Goal: Task Accomplishment & Management: Complete application form

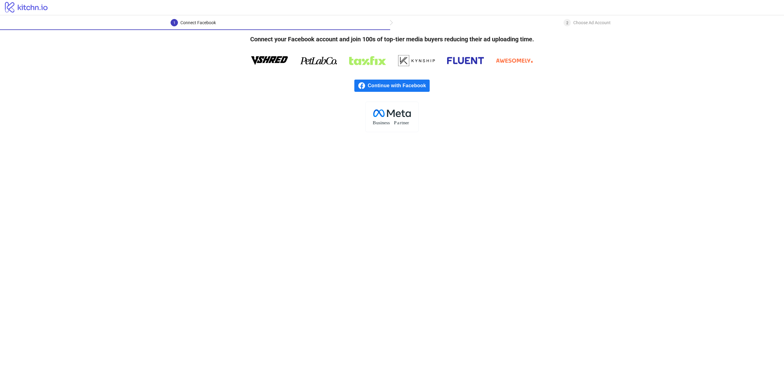
click at [400, 90] on span "Continue with Facebook" at bounding box center [399, 86] width 62 height 12
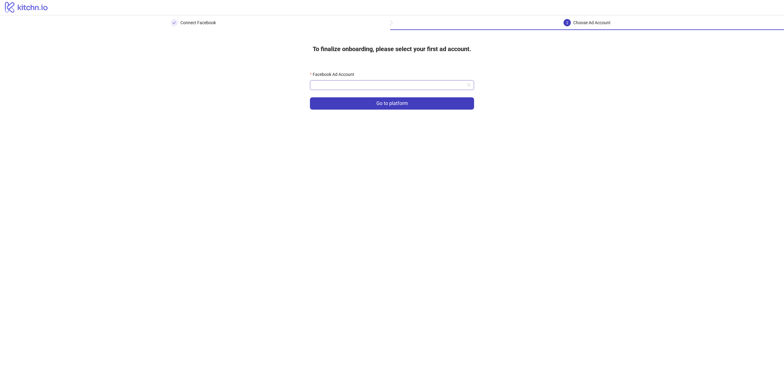
click at [467, 87] on span at bounding box center [391, 85] width 157 height 9
click at [413, 82] on input "Facebook Ad Account" at bounding box center [388, 85] width 151 height 9
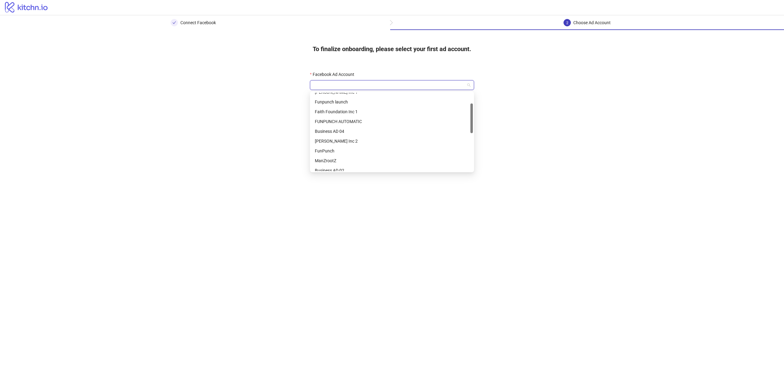
drag, startPoint x: 472, startPoint y: 114, endPoint x: 470, endPoint y: 125, distance: 11.0
click at [470, 125] on div "Wyman Inc 1 Funpunch launch Faith Foundation Inc 1 FUNPUNCH AUTOMATIC Business …" at bounding box center [392, 132] width 162 height 78
click at [407, 144] on div "FunPunch" at bounding box center [392, 148] width 162 height 10
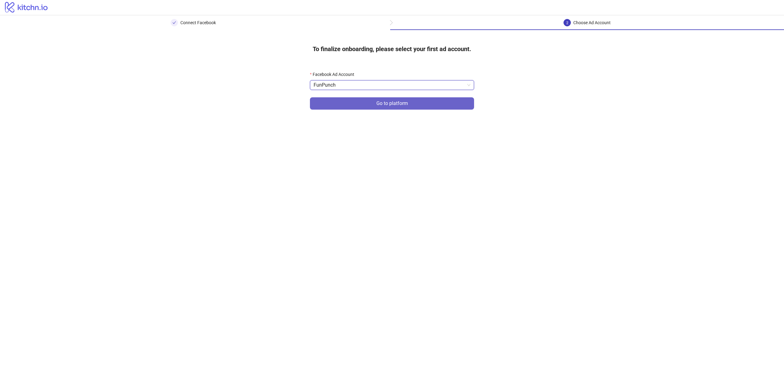
click at [417, 107] on button "Go to platform" at bounding box center [392, 103] width 164 height 12
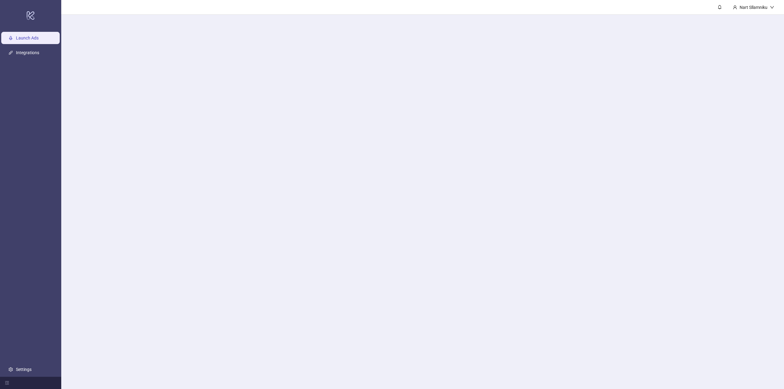
click at [425, 84] on main "Nart Sllamniku" at bounding box center [422, 194] width 722 height 389
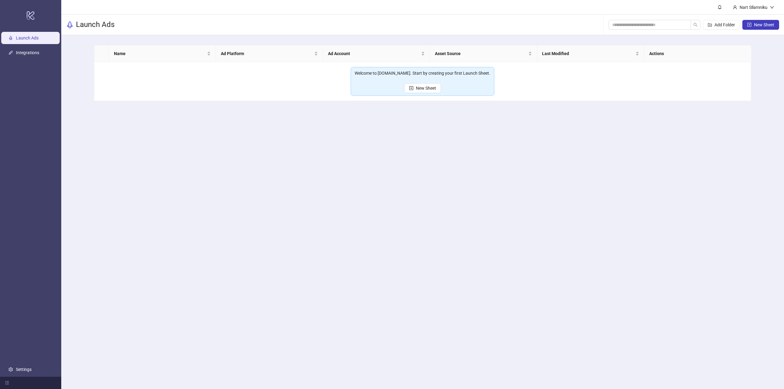
click at [312, 77] on td "Welcome to Kitchn.io. Start by creating your first Launch Sheet. New Sheet" at bounding box center [422, 81] width 657 height 39
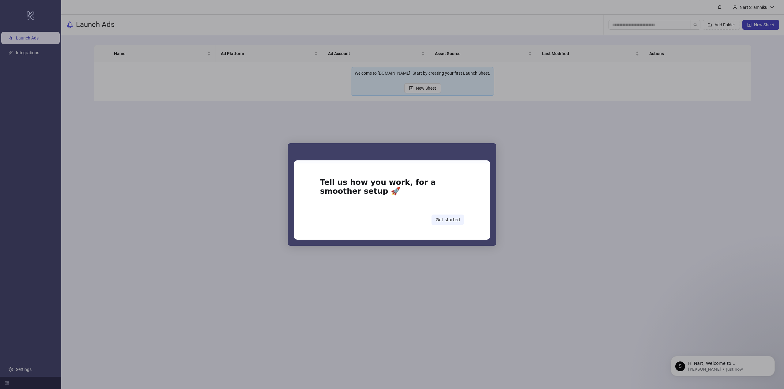
click at [525, 201] on div "Intercom messenger" at bounding box center [392, 194] width 784 height 389
click at [458, 219] on button "Get started" at bounding box center [447, 220] width 32 height 10
click at [447, 222] on button "Get started" at bounding box center [447, 220] width 32 height 10
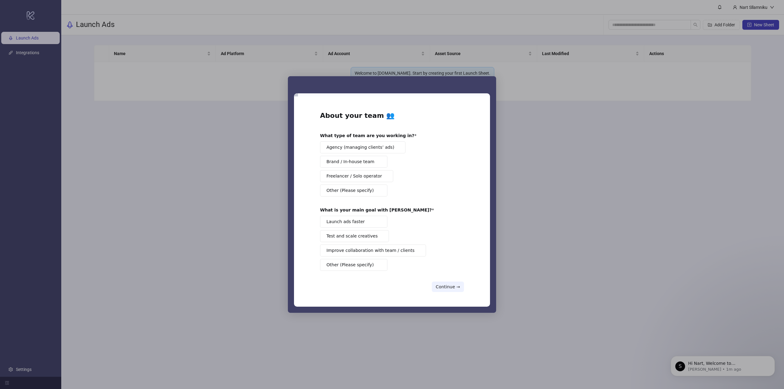
click at [451, 277] on div "About your team 👥 What type of team are you working in? Agency (managing client…" at bounding box center [392, 201] width 144 height 181
click at [452, 292] on div "About your team 👥 What type of team are you working in? Agency (managing client…" at bounding box center [392, 201] width 196 height 210
click at [452, 290] on button "Continue →" at bounding box center [448, 287] width 32 height 10
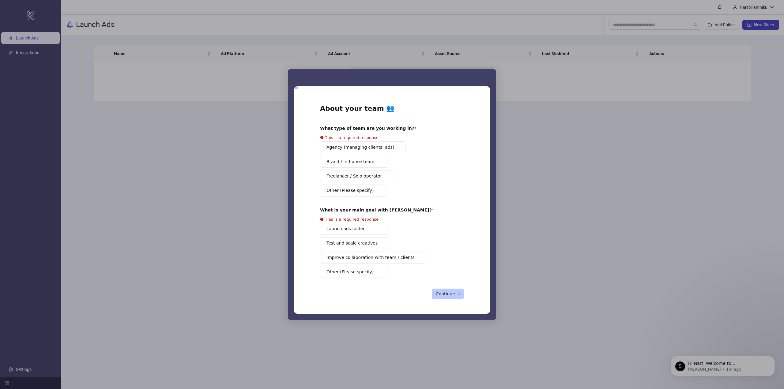
click at [452, 290] on button "Continue →" at bounding box center [448, 294] width 32 height 10
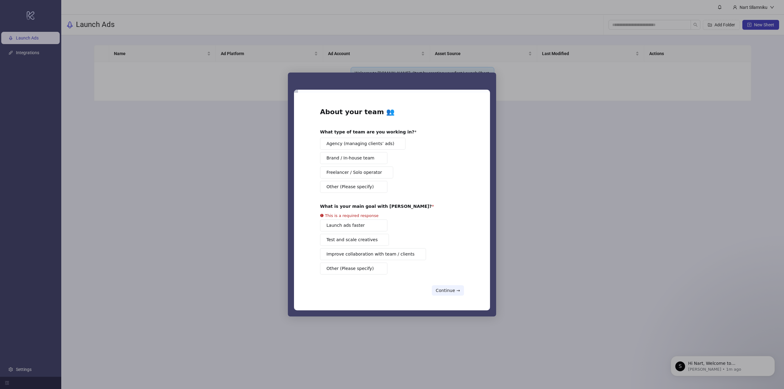
click at [368, 162] on button "Brand / In-house team" at bounding box center [353, 158] width 67 height 12
click at [365, 230] on div "Launch ads faster Test and scale creatives Improve collaboration with team / cl…" at bounding box center [392, 246] width 144 height 55
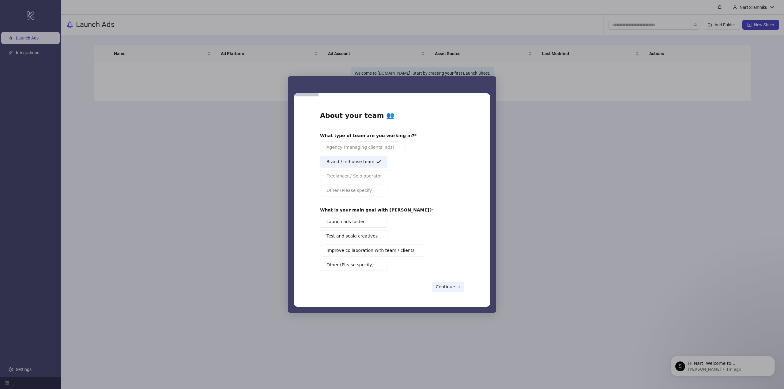
click at [362, 220] on button "Launch ads faster" at bounding box center [353, 222] width 67 height 12
click at [448, 283] on button "Continue →" at bounding box center [448, 287] width 32 height 10
click at [453, 287] on button "Continue →" at bounding box center [448, 287] width 32 height 10
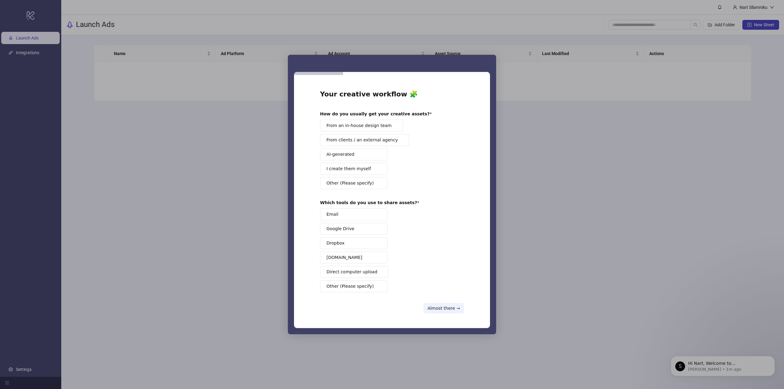
click at [369, 128] on span "From an in-house design team" at bounding box center [358, 125] width 65 height 6
click at [356, 232] on button "Google Drive" at bounding box center [353, 229] width 67 height 12
drag, startPoint x: 438, startPoint y: 300, endPoint x: 442, endPoint y: 302, distance: 4.8
click at [441, 301] on div "Your creative workflow 🧩 How do you usually get your creative assets? From an i…" at bounding box center [392, 202] width 144 height 224
click at [442, 302] on div "Your creative workflow 🧩 How do you usually get your creative assets? From an i…" at bounding box center [392, 202] width 144 height 224
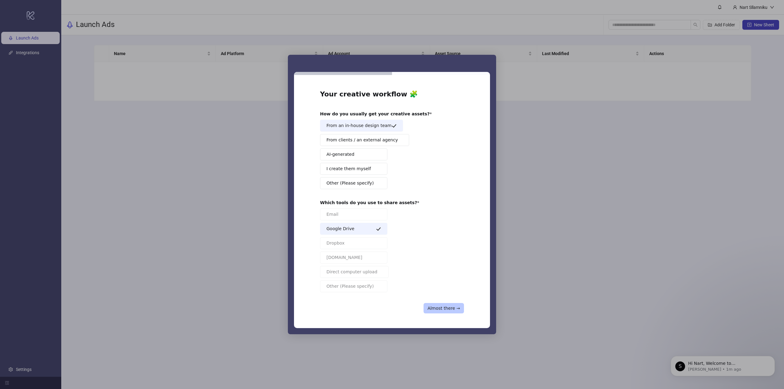
click at [444, 304] on button "Almost there →" at bounding box center [443, 308] width 40 height 10
click at [446, 307] on button "Almost there →" at bounding box center [443, 308] width 40 height 10
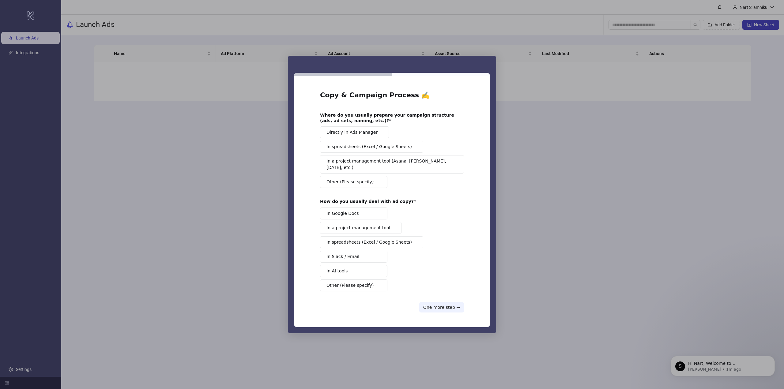
click at [369, 138] on button "Directly in Ads Manager" at bounding box center [354, 132] width 69 height 12
click at [365, 215] on button "In Google Docs" at bounding box center [353, 214] width 67 height 12
click at [431, 305] on button "One more step →" at bounding box center [441, 307] width 45 height 10
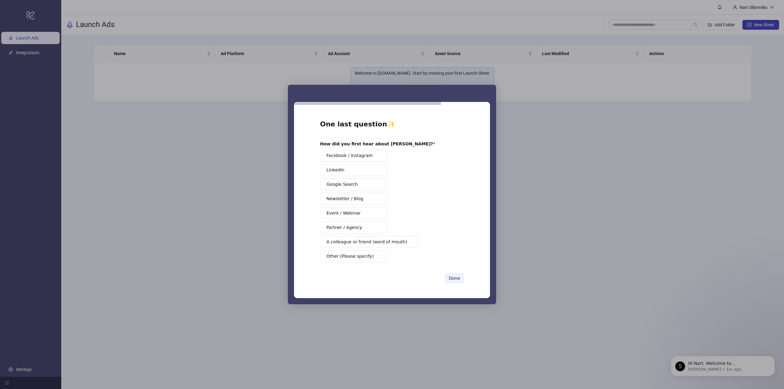
click at [365, 158] on span "Facebook / Instagram" at bounding box center [349, 155] width 46 height 6
click at [461, 277] on button "Done" at bounding box center [453, 278] width 19 height 10
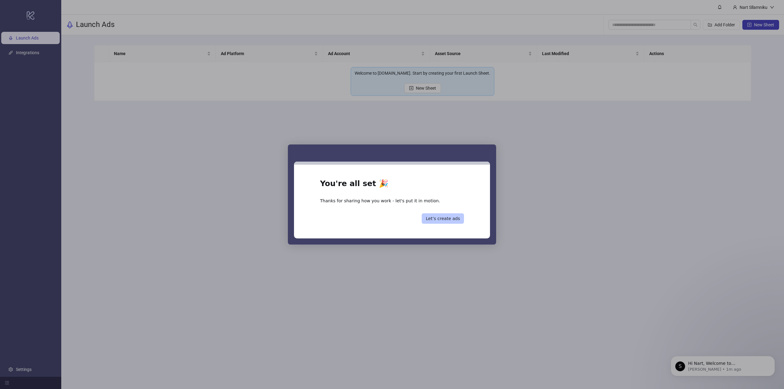
click at [452, 222] on button "Let’s create ads" at bounding box center [442, 218] width 42 height 10
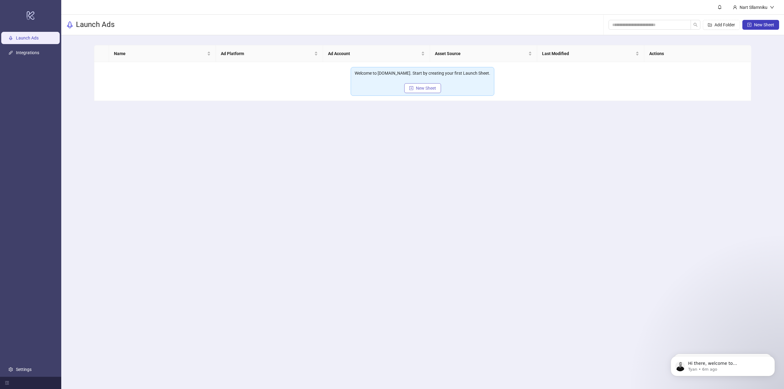
click at [423, 86] on span "New Sheet" at bounding box center [426, 88] width 20 height 5
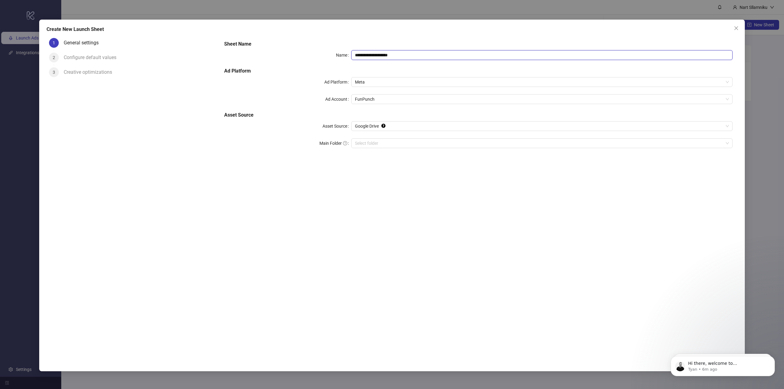
drag, startPoint x: 401, startPoint y: 53, endPoint x: 323, endPoint y: 46, distance: 78.7
click at [323, 46] on div "**********" at bounding box center [478, 98] width 513 height 120
type input "*"
click at [391, 82] on span "Meta" at bounding box center [542, 81] width 374 height 9
type input "**********"
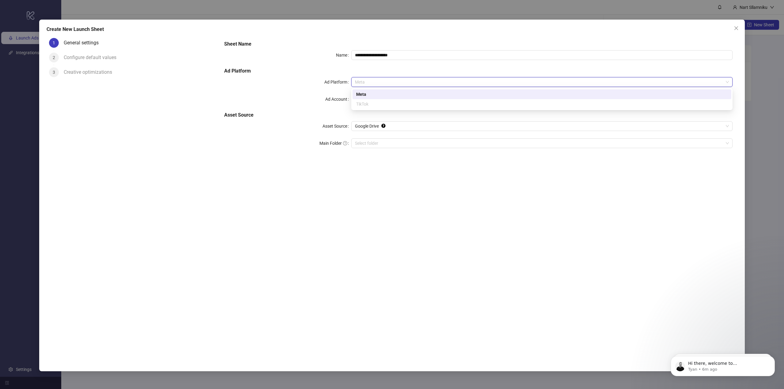
click at [391, 82] on span "Meta" at bounding box center [542, 81] width 374 height 9
click at [382, 98] on span "FunPunch" at bounding box center [542, 99] width 374 height 9
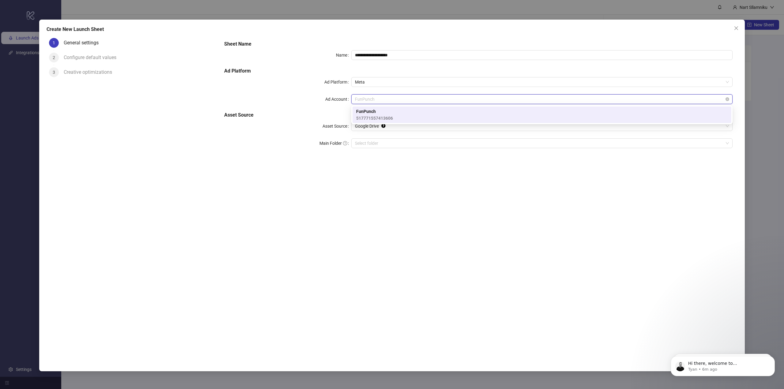
click at [381, 98] on span "FunPunch" at bounding box center [542, 99] width 374 height 9
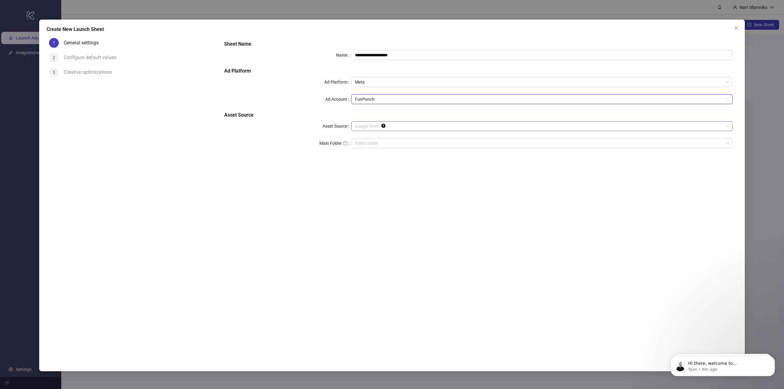
click at [388, 128] on span "Google Drive" at bounding box center [542, 126] width 374 height 9
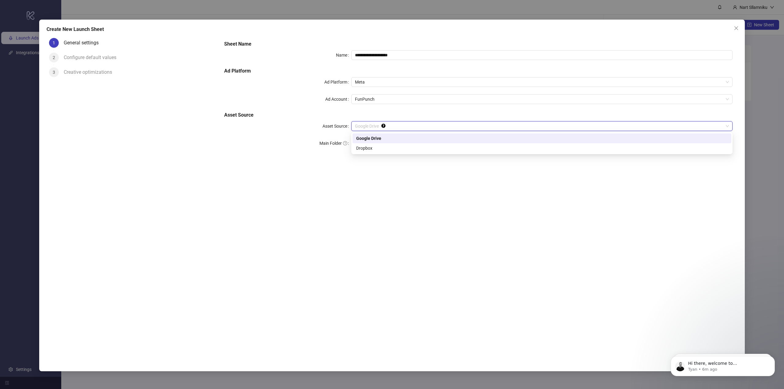
click at [388, 128] on span "Google Drive" at bounding box center [542, 126] width 374 height 9
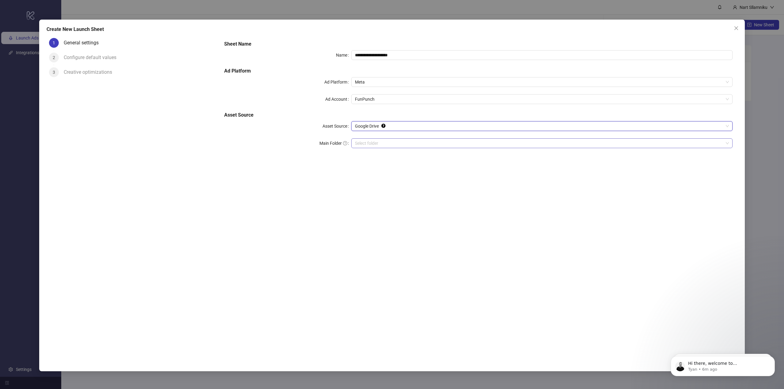
click at [387, 138] on div "Select folder" at bounding box center [541, 143] width 381 height 10
click at [415, 143] on input "Main Folder" at bounding box center [539, 143] width 368 height 9
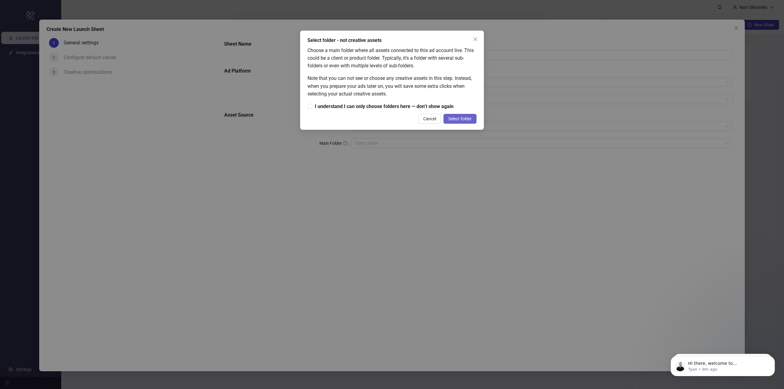
click at [464, 122] on button "Select folder" at bounding box center [459, 119] width 33 height 10
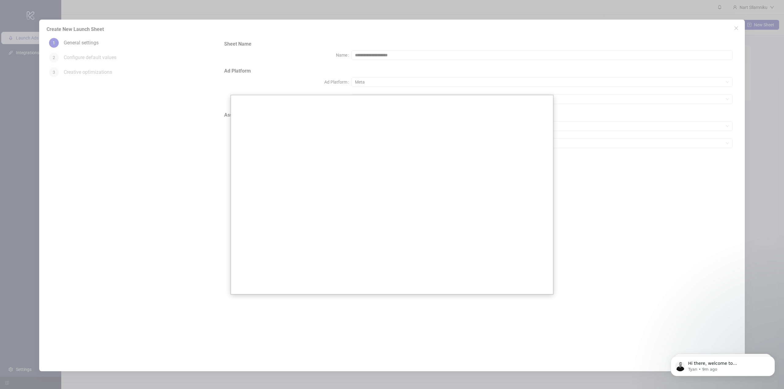
click at [556, 137] on div at bounding box center [392, 194] width 784 height 389
click at [553, 138] on div at bounding box center [392, 194] width 784 height 389
click at [567, 134] on div at bounding box center [392, 194] width 784 height 389
click at [396, 29] on div at bounding box center [392, 194] width 784 height 389
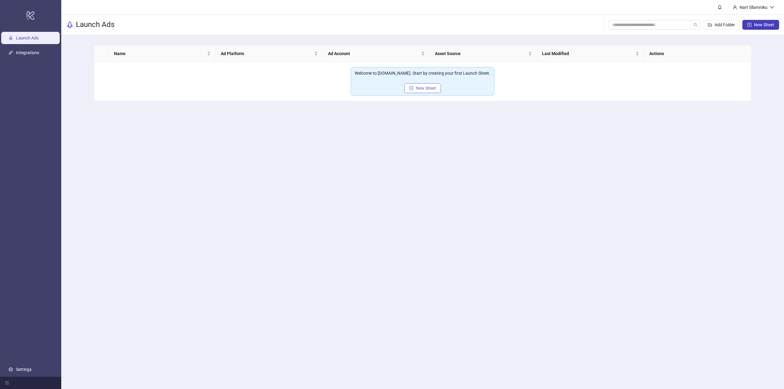
click at [414, 91] on button "New Sheet" at bounding box center [422, 88] width 37 height 10
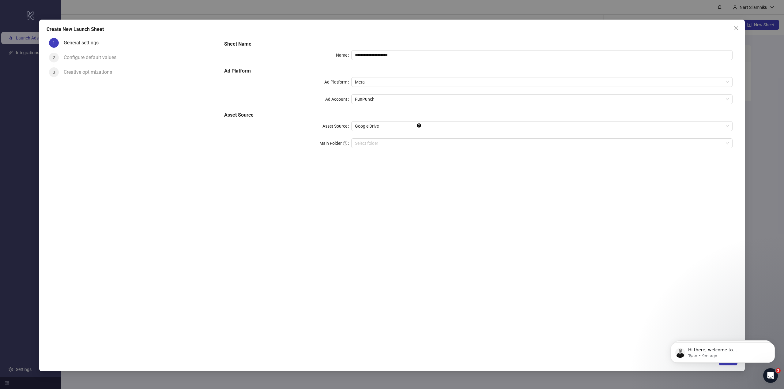
click at [393, 137] on div "**********" at bounding box center [478, 98] width 513 height 120
click at [395, 142] on input "Main Folder" at bounding box center [539, 143] width 368 height 9
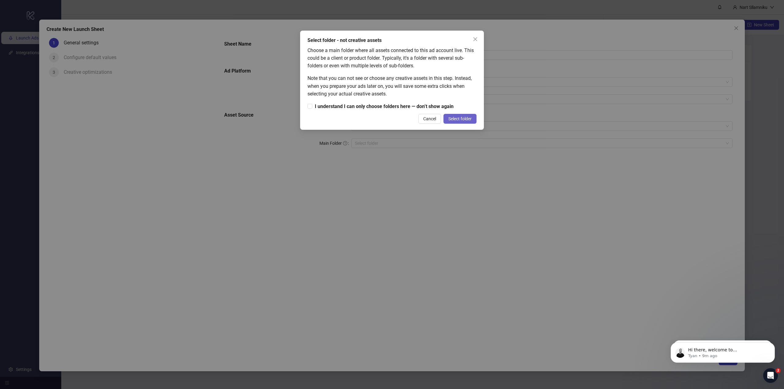
click at [452, 118] on span "Select folder" at bounding box center [459, 118] width 23 height 5
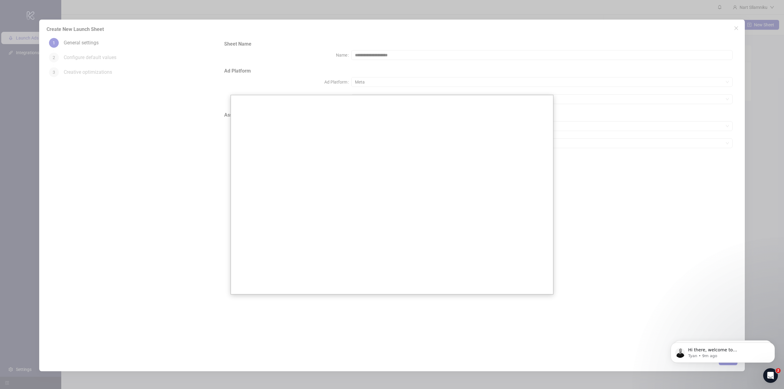
click at [195, 166] on div at bounding box center [392, 194] width 784 height 389
click at [763, 371] on div "Open Intercom Messenger" at bounding box center [769, 375] width 20 height 20
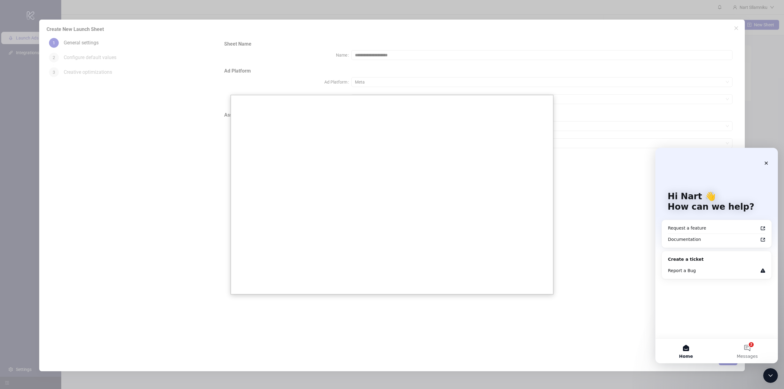
click at [604, 257] on div at bounding box center [392, 194] width 784 height 389
click at [749, 346] on button "2 Messages" at bounding box center [746, 351] width 61 height 24
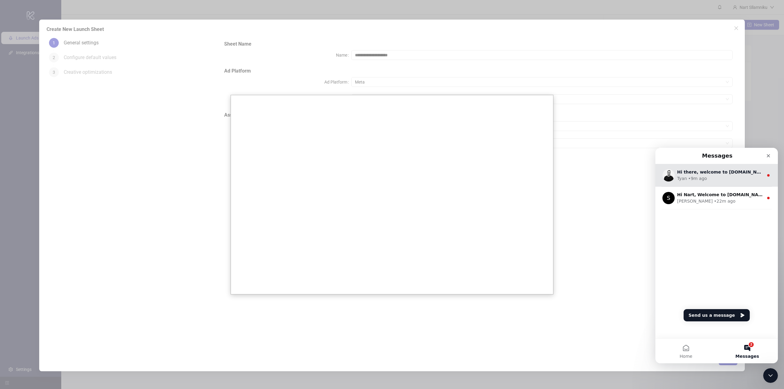
click at [724, 178] on div "Tyan • 9m ago" at bounding box center [720, 178] width 86 height 6
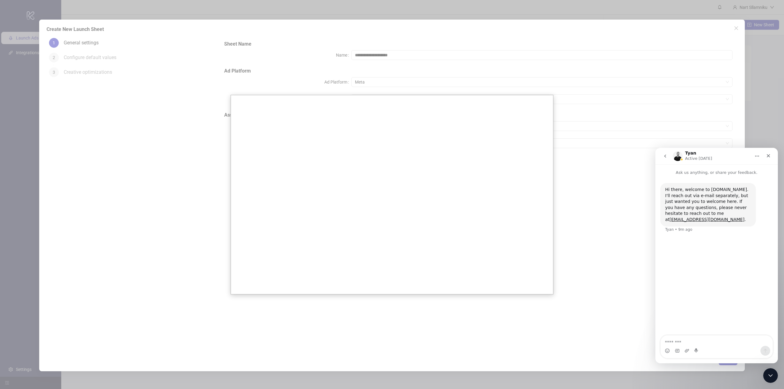
click at [711, 343] on textarea "Message…" at bounding box center [716, 340] width 112 height 10
click at [665, 159] on button "go back" at bounding box center [665, 156] width 12 height 12
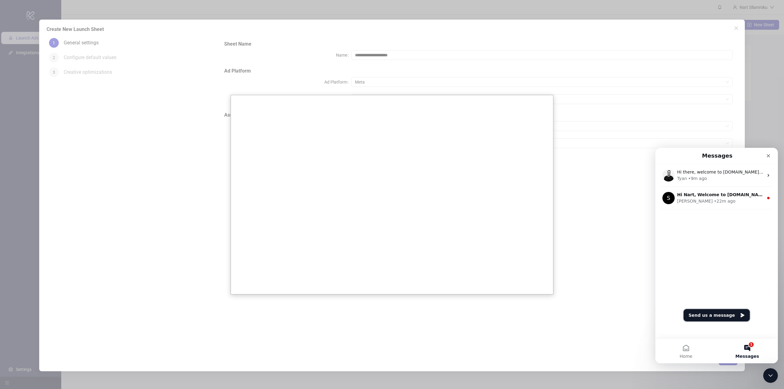
click at [722, 310] on button "Send us a message" at bounding box center [716, 315] width 66 height 12
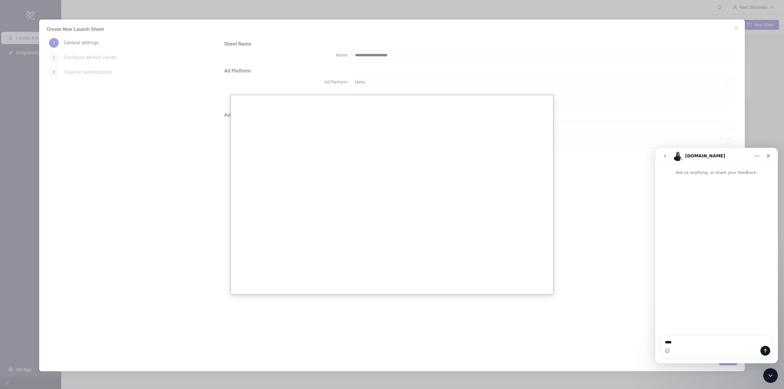
type textarea "*****"
type textarea "*"
type textarea "**********"
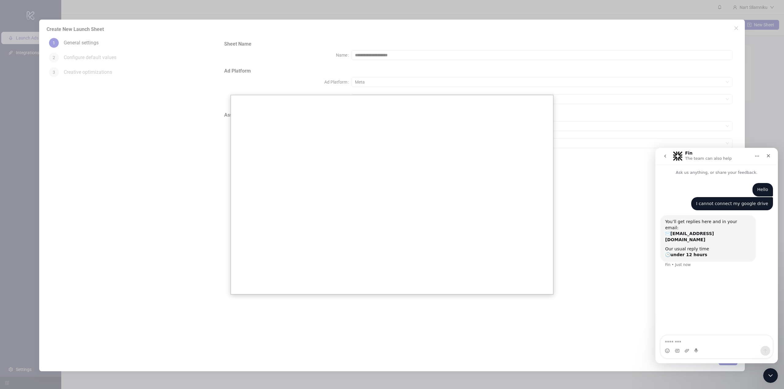
click at [687, 263] on div "Fin • Just now" at bounding box center [677, 265] width 25 height 4
click at [684, 341] on textarea "Message…" at bounding box center [716, 340] width 112 height 10
click at [683, 341] on textarea "Message…" at bounding box center [716, 340] width 112 height 10
type textarea "**********"
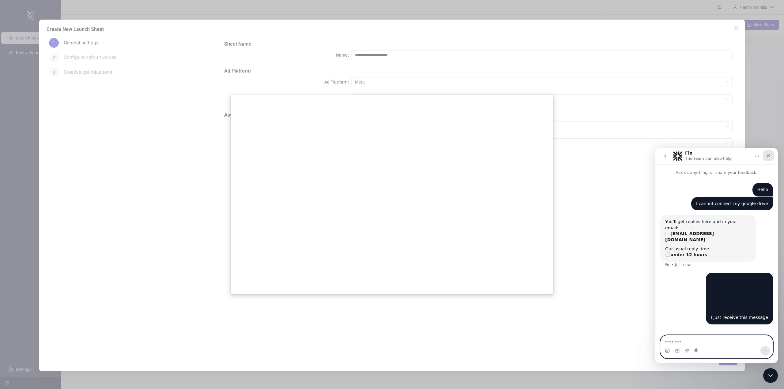
click at [768, 155] on icon "Close" at bounding box center [767, 155] width 3 height 3
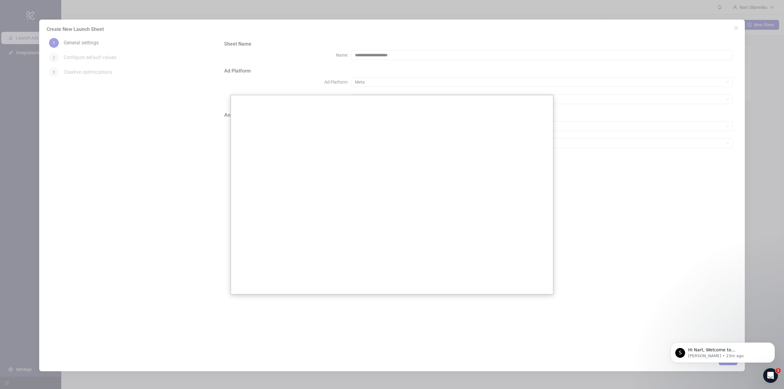
click at [569, 150] on div at bounding box center [392, 194] width 784 height 389
drag, startPoint x: 574, startPoint y: 157, endPoint x: 579, endPoint y: 163, distance: 7.6
click at [575, 159] on div at bounding box center [392, 194] width 784 height 389
click at [579, 106] on div at bounding box center [392, 194] width 784 height 389
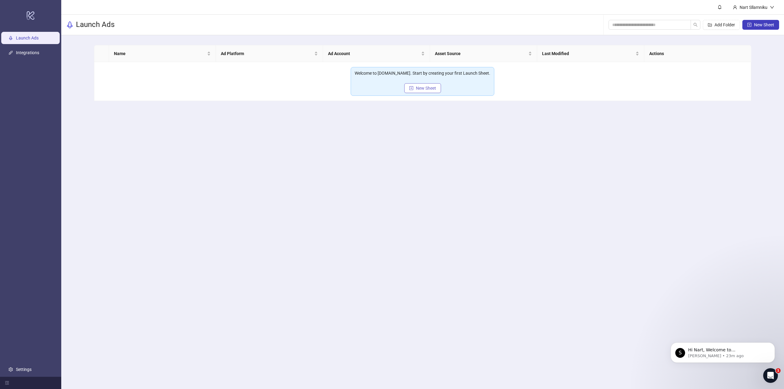
click at [417, 91] on button "New Sheet" at bounding box center [422, 88] width 37 height 10
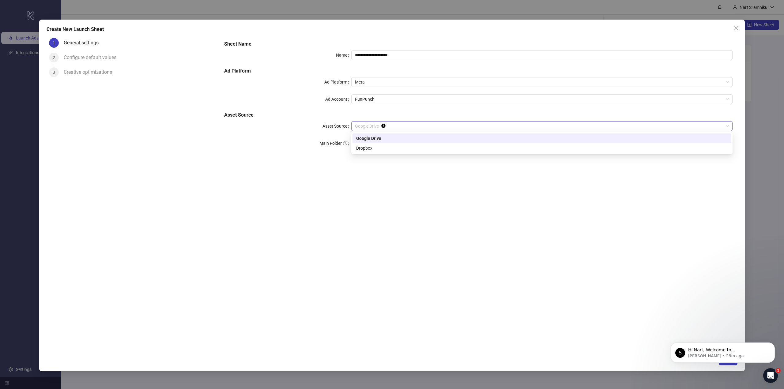
click at [409, 127] on span "Google Drive" at bounding box center [542, 126] width 374 height 9
click at [409, 145] on div "Dropbox" at bounding box center [541, 148] width 371 height 7
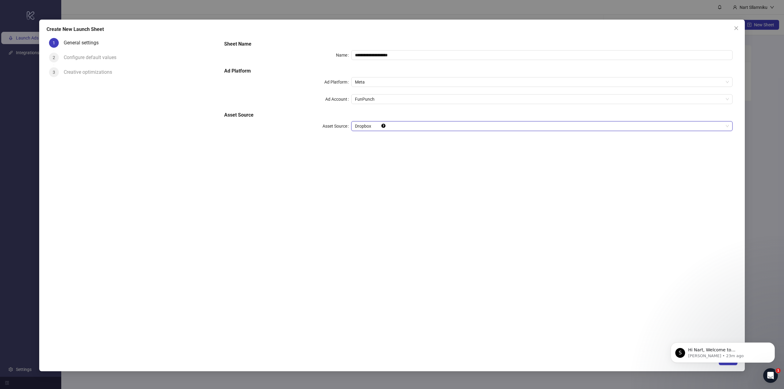
click at [415, 127] on span "Dropbox" at bounding box center [542, 126] width 374 height 9
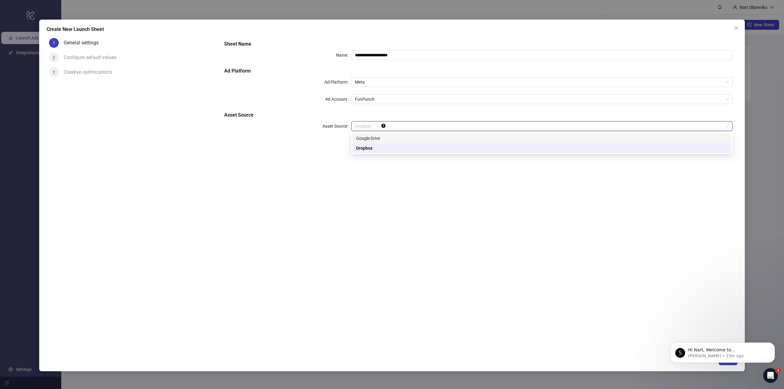
click at [412, 140] on div "Google Drive" at bounding box center [541, 138] width 371 height 7
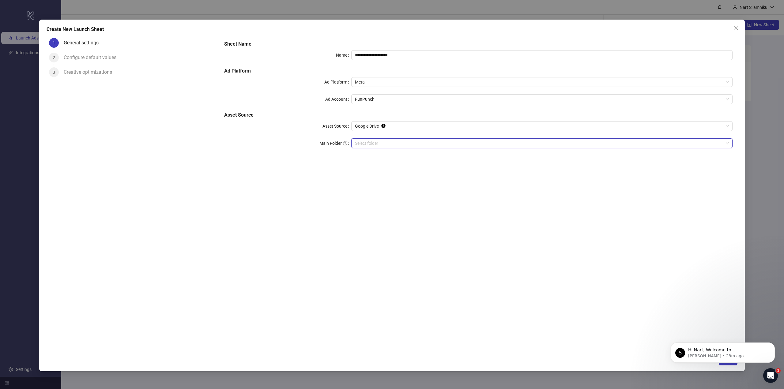
click at [438, 145] on input "Main Folder" at bounding box center [539, 143] width 368 height 9
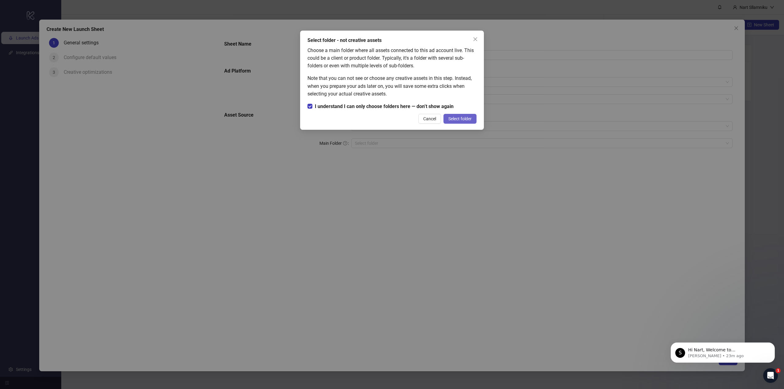
click at [461, 118] on span "Select folder" at bounding box center [459, 118] width 23 height 5
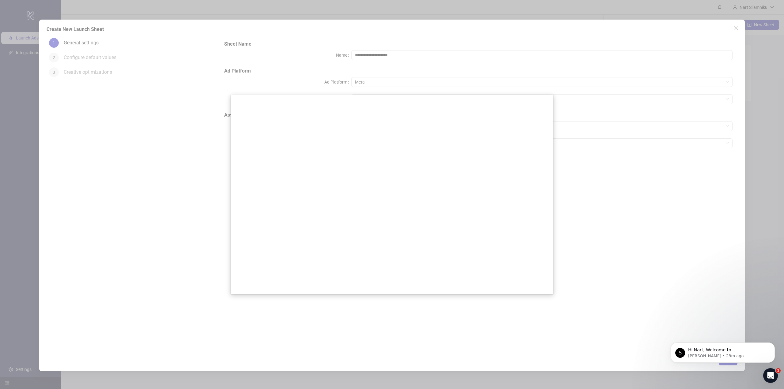
click at [199, 170] on div at bounding box center [392, 194] width 784 height 389
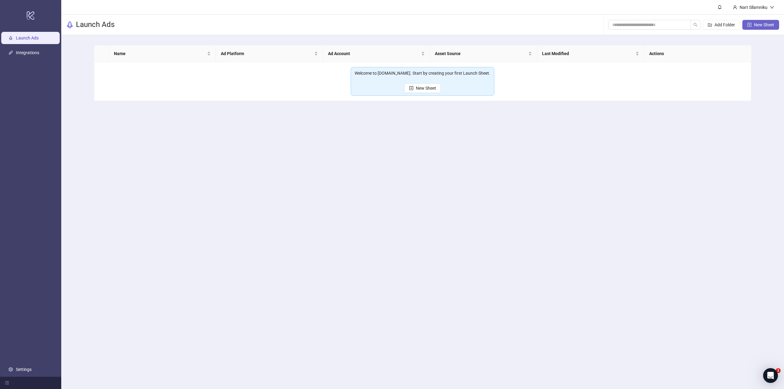
click at [771, 26] on span "New Sheet" at bounding box center [764, 24] width 20 height 5
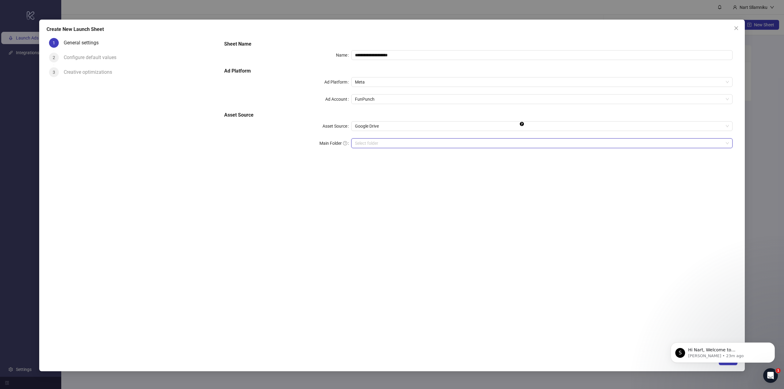
click at [387, 144] on input "Main Folder" at bounding box center [539, 143] width 368 height 9
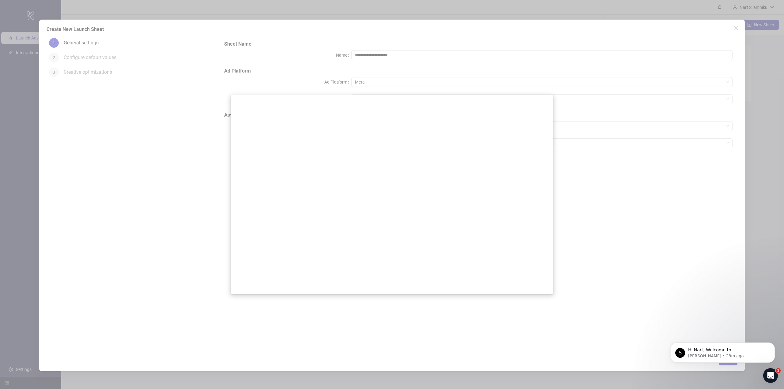
click at [617, 112] on div at bounding box center [392, 194] width 784 height 389
click at [18, 8] on div at bounding box center [392, 194] width 784 height 389
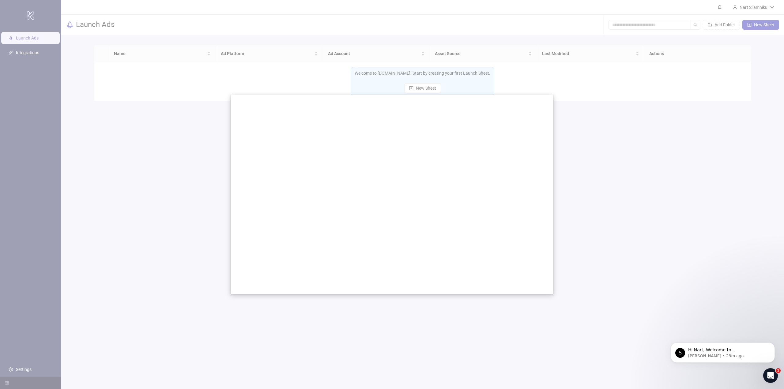
click at [152, 22] on div at bounding box center [392, 194] width 784 height 389
drag, startPoint x: 282, startPoint y: 77, endPoint x: 320, endPoint y: 95, distance: 41.8
click at [309, 90] on div at bounding box center [392, 194] width 784 height 389
click at [155, 61] on div at bounding box center [392, 194] width 784 height 389
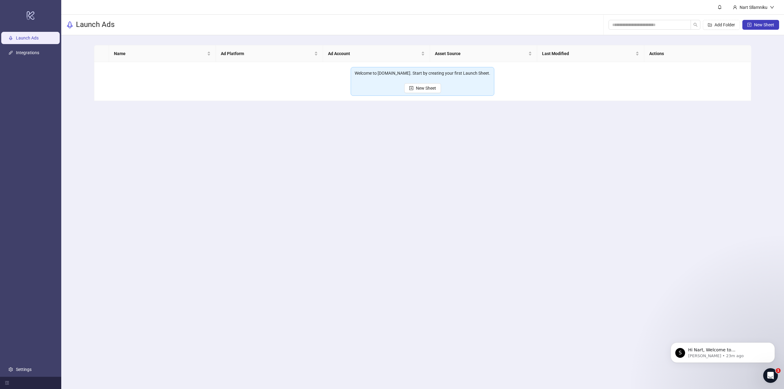
click at [454, 88] on div "Welcome to [DOMAIN_NAME]. Start by creating your first Launch Sheet. New Sheet" at bounding box center [422, 81] width 136 height 23
click at [432, 88] on span "New Sheet" at bounding box center [426, 88] width 20 height 5
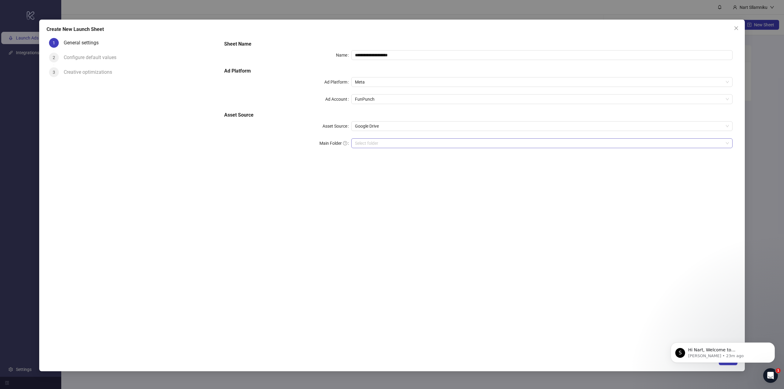
click at [420, 144] on input "Main Folder" at bounding box center [539, 143] width 368 height 9
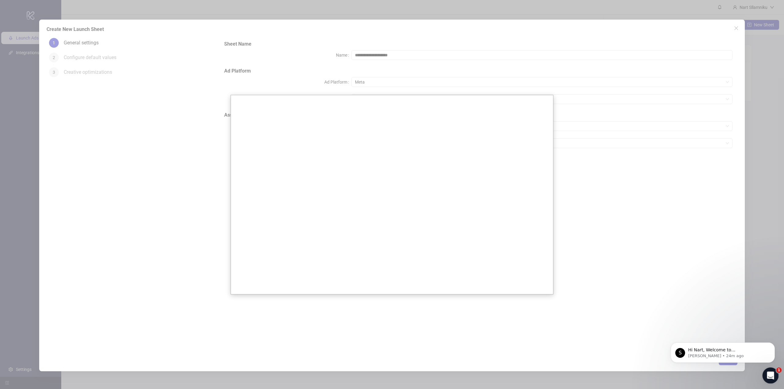
click at [766, 375] on icon "Open Intercom Messenger" at bounding box center [769, 375] width 10 height 10
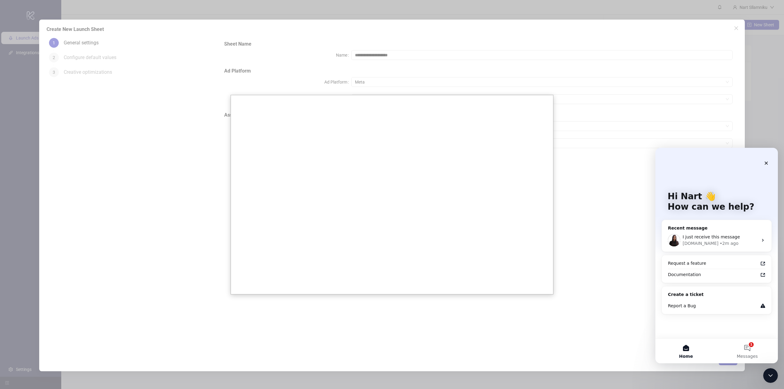
click at [669, 119] on div at bounding box center [392, 194] width 784 height 389
click at [770, 162] on div "Close" at bounding box center [765, 163] width 11 height 11
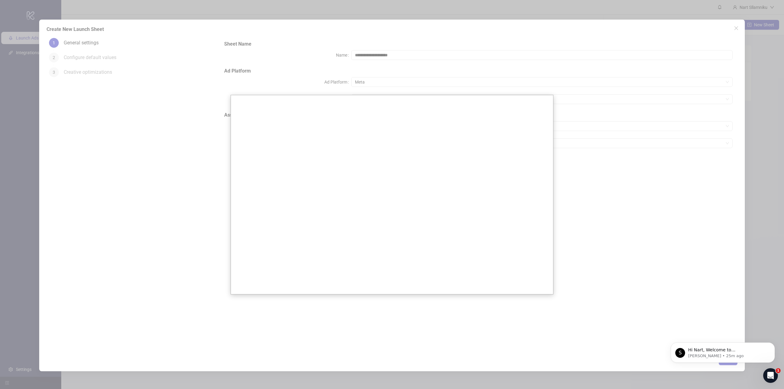
click at [652, 137] on div at bounding box center [392, 194] width 784 height 389
